Goal: Task Accomplishment & Management: Use online tool/utility

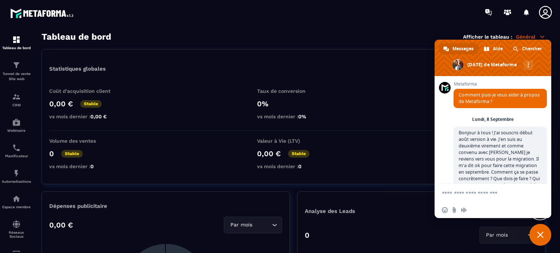
scroll to position [5225, 0]
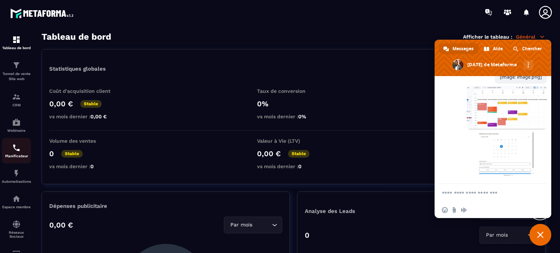
click at [15, 158] on p "Planificateur" at bounding box center [16, 156] width 29 height 4
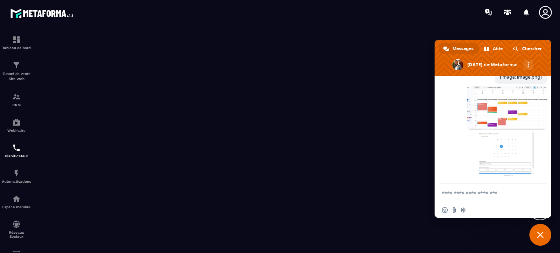
click at [539, 235] on span "Fermer le chat" at bounding box center [540, 235] width 7 height 7
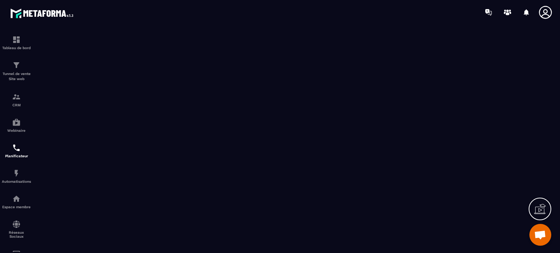
click at [542, 236] on span "Ouvrir le chat" at bounding box center [540, 236] width 12 height 10
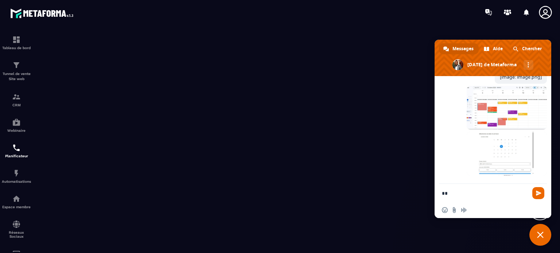
type textarea "*"
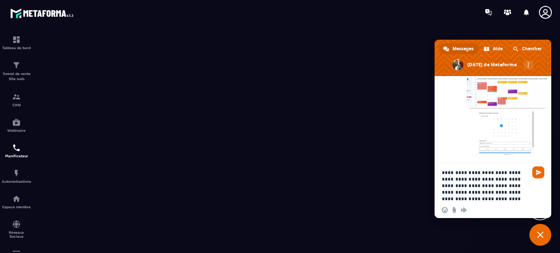
paste textarea "Entrez votre message..."
type textarea "**********"
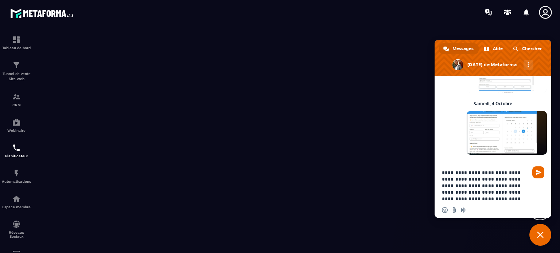
scroll to position [5308, 0]
click at [539, 234] on span "Fermer le chat" at bounding box center [540, 235] width 7 height 7
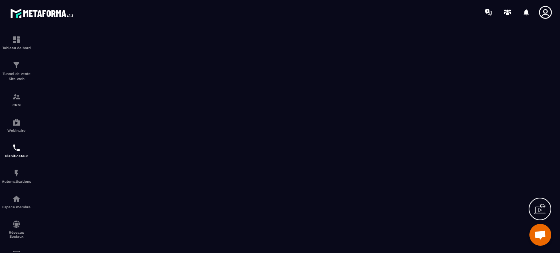
scroll to position [5287, 0]
click at [541, 207] on icon at bounding box center [540, 209] width 12 height 12
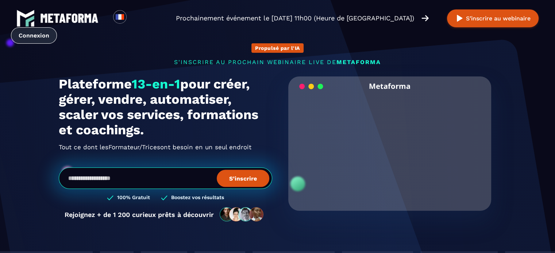
click at [57, 27] on link "Connexion" at bounding box center [34, 35] width 46 height 16
